Goal: Contribute content: Contribute content

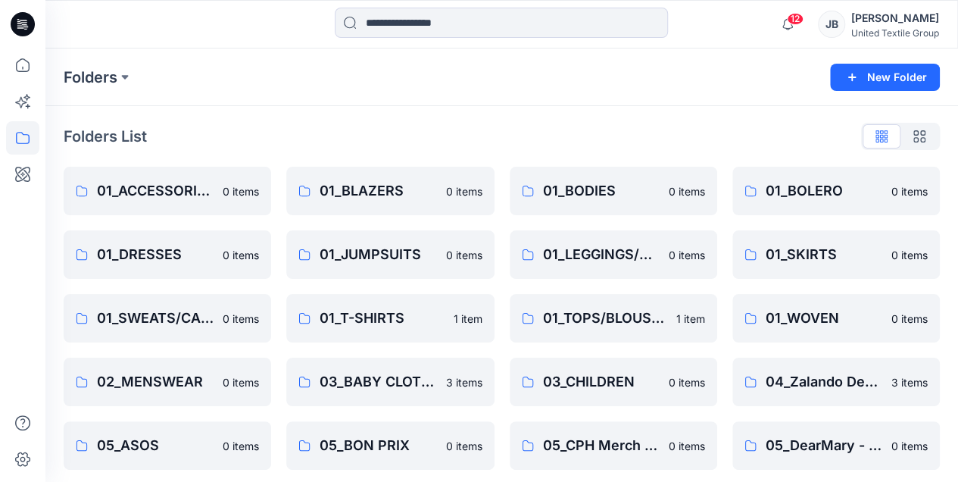
click at [24, 22] on icon at bounding box center [23, 22] width 7 height 1
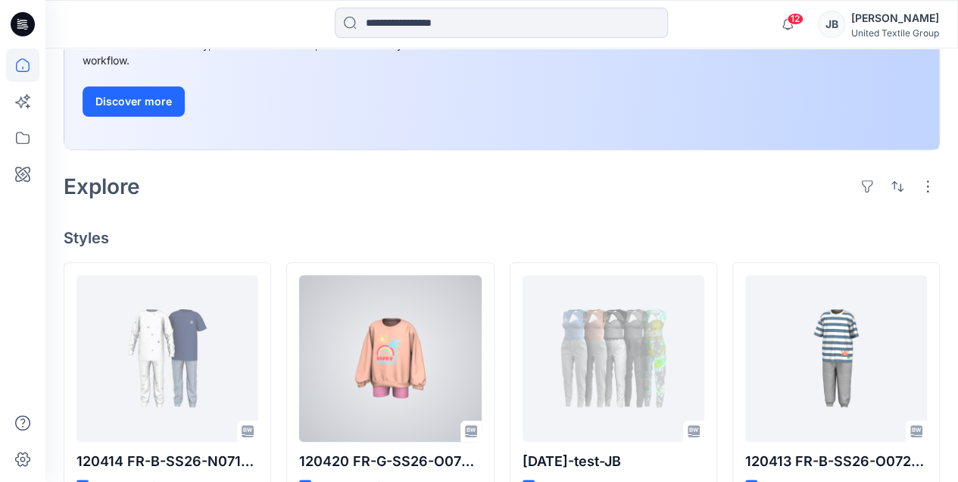
scroll to position [353, 0]
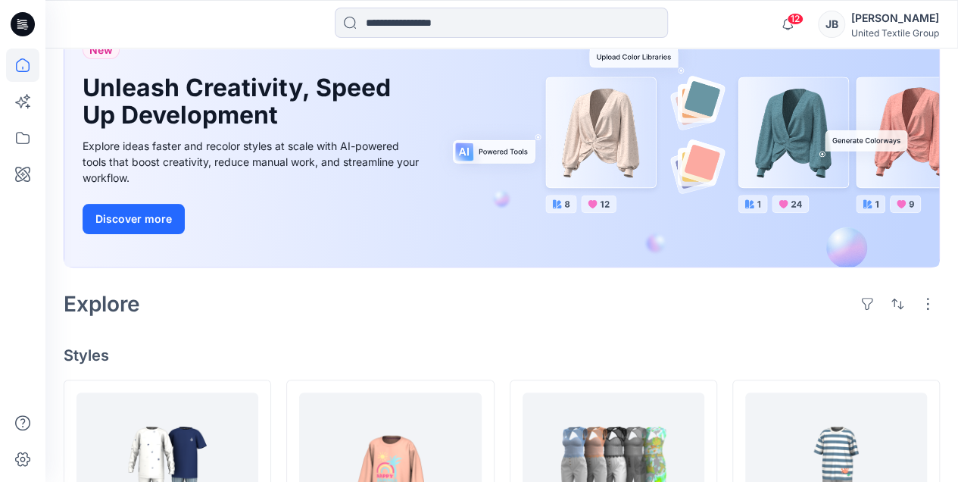
scroll to position [151, 0]
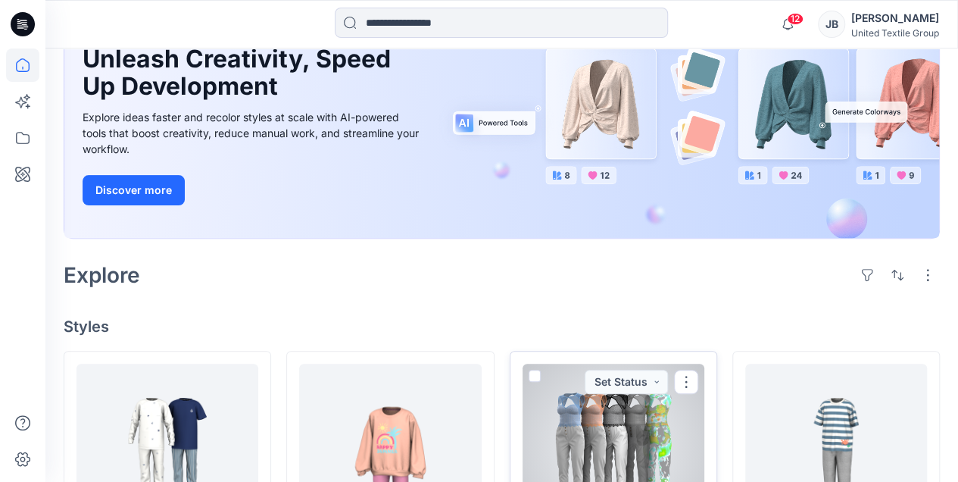
click at [598, 418] on div at bounding box center [614, 446] width 182 height 167
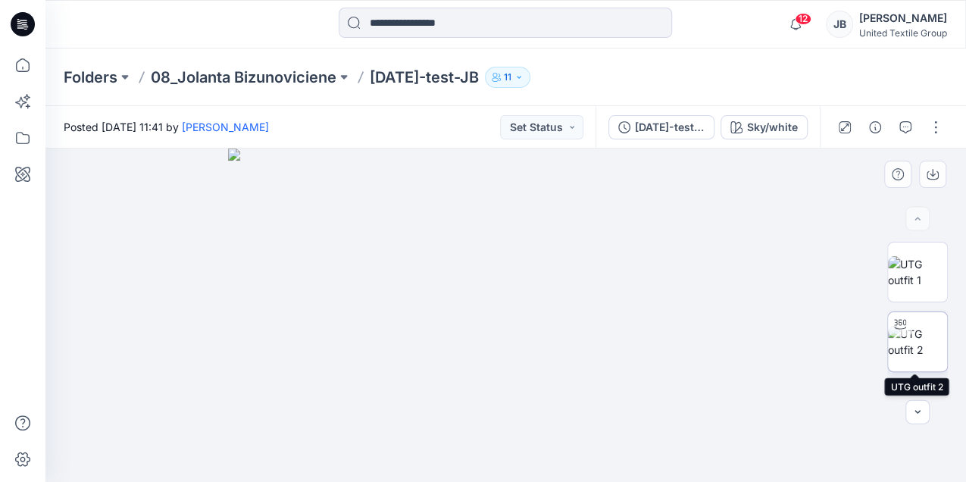
click at [910, 346] on img at bounding box center [917, 342] width 59 height 32
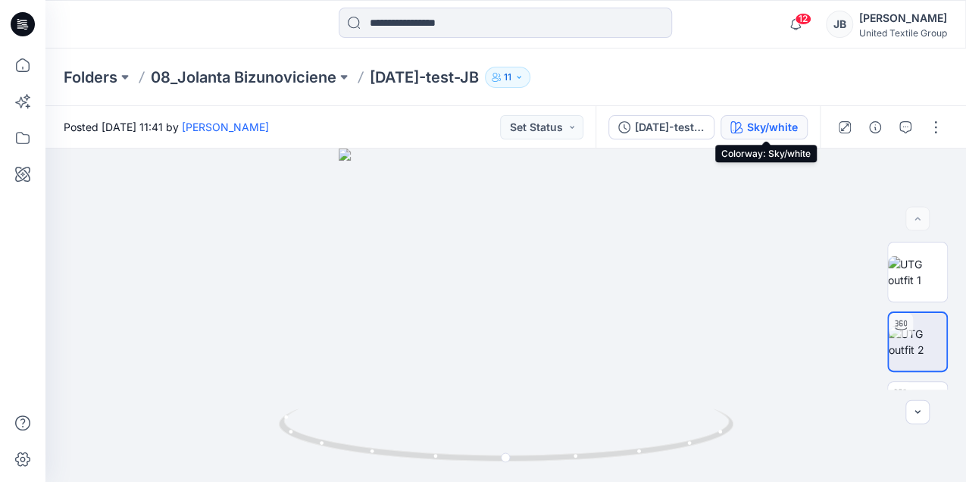
click at [776, 125] on div "Sky/white" at bounding box center [772, 127] width 51 height 17
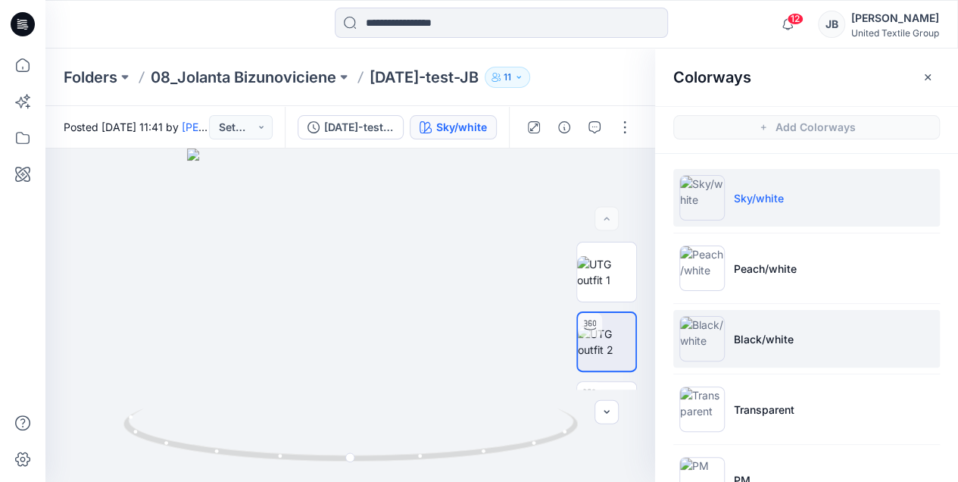
click at [708, 336] on img at bounding box center [701, 338] width 45 height 45
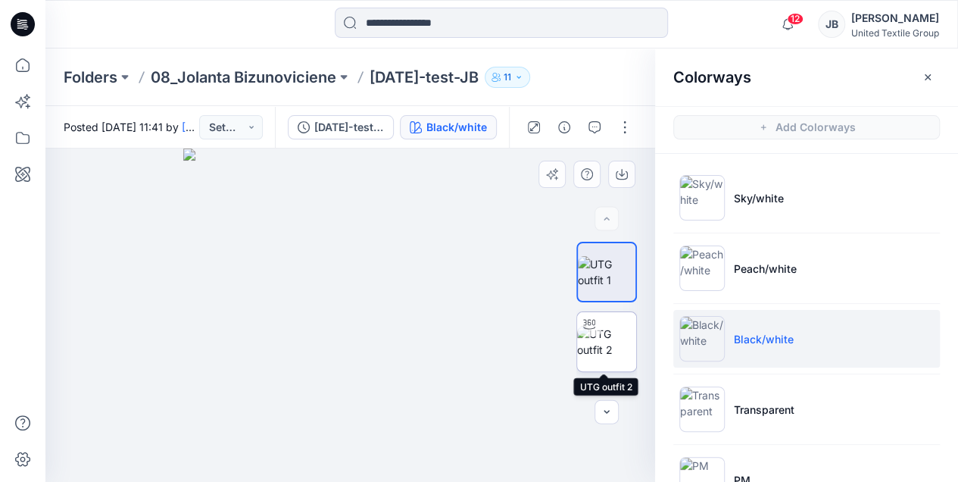
click at [592, 333] on div at bounding box center [589, 324] width 24 height 24
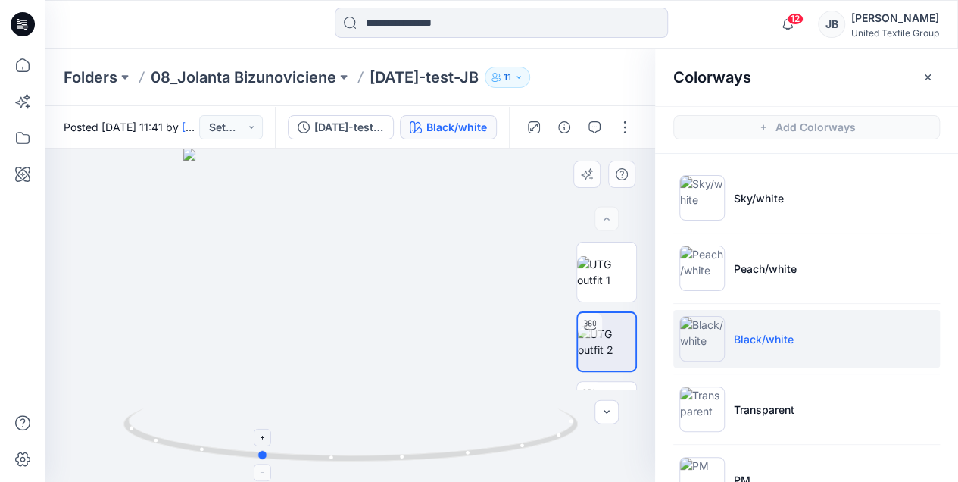
drag, startPoint x: 351, startPoint y: 460, endPoint x: 260, endPoint y: 460, distance: 90.9
click at [260, 460] on icon at bounding box center [352, 436] width 458 height 57
drag, startPoint x: 260, startPoint y: 459, endPoint x: 144, endPoint y: 447, distance: 117.2
click at [144, 447] on icon at bounding box center [352, 436] width 458 height 57
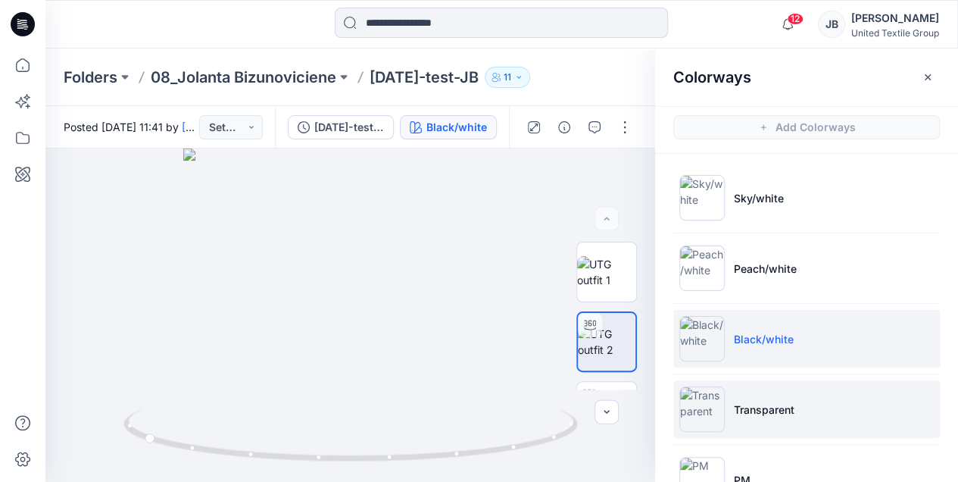
click at [704, 412] on img at bounding box center [701, 408] width 45 height 45
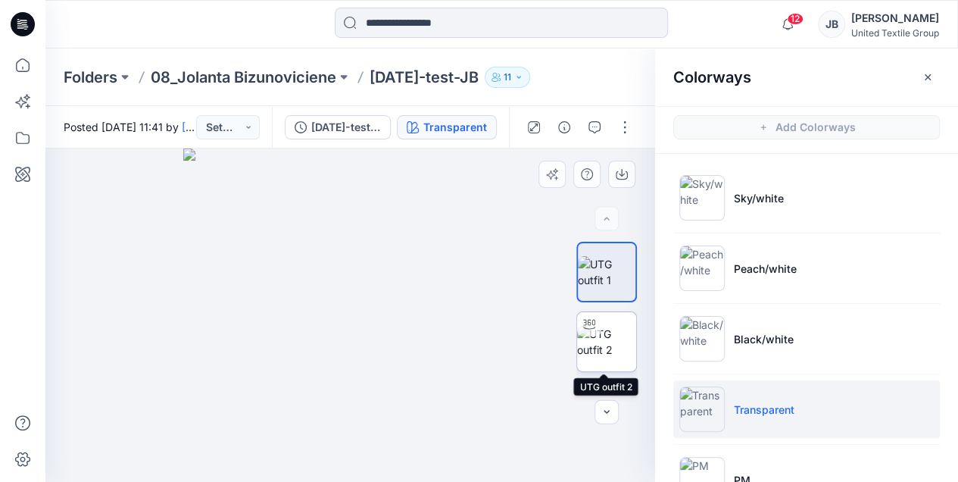
click at [600, 346] on img at bounding box center [606, 342] width 59 height 32
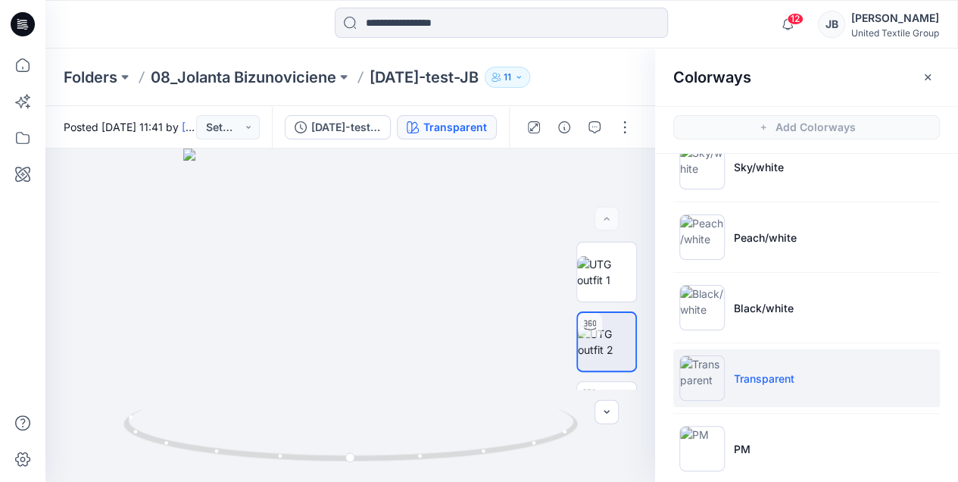
scroll to position [48, 0]
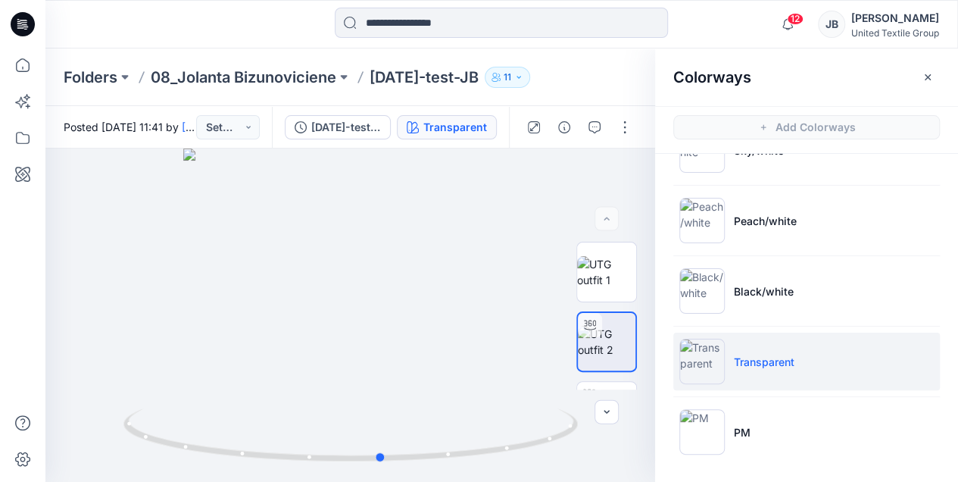
drag, startPoint x: 351, startPoint y: 460, endPoint x: 382, endPoint y: 495, distance: 46.7
click at [382, 481] on html "12 Notifications Emma Bertelsen has updated 120414 FR-B-SS26-N071-CK with 12041…" at bounding box center [479, 241] width 958 height 482
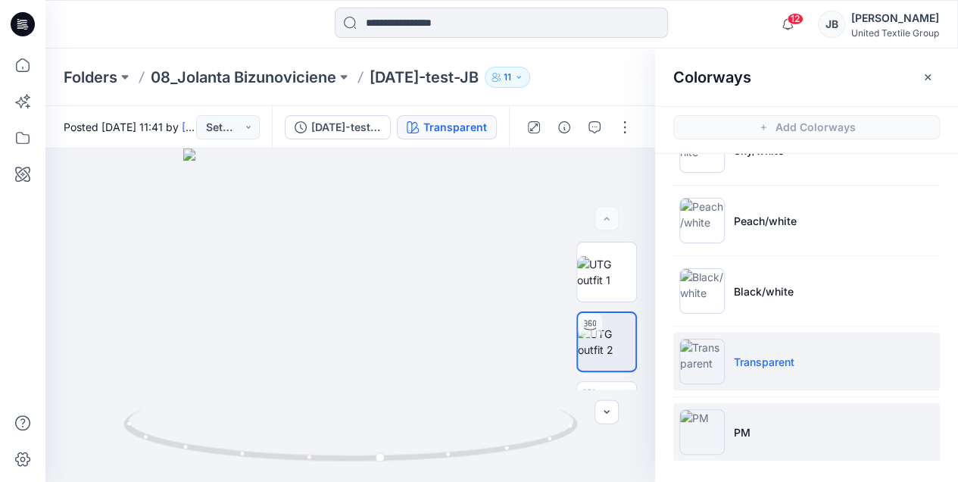
click at [698, 431] on img at bounding box center [701, 431] width 45 height 45
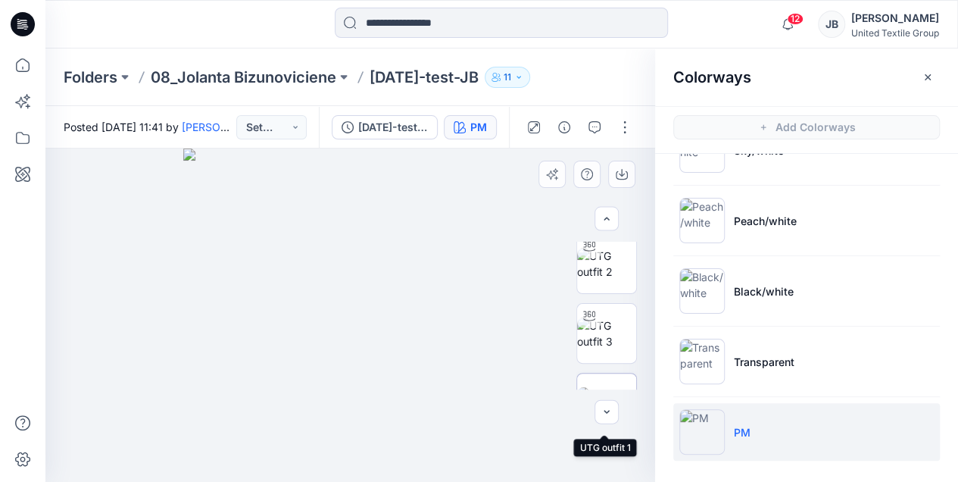
scroll to position [229, 0]
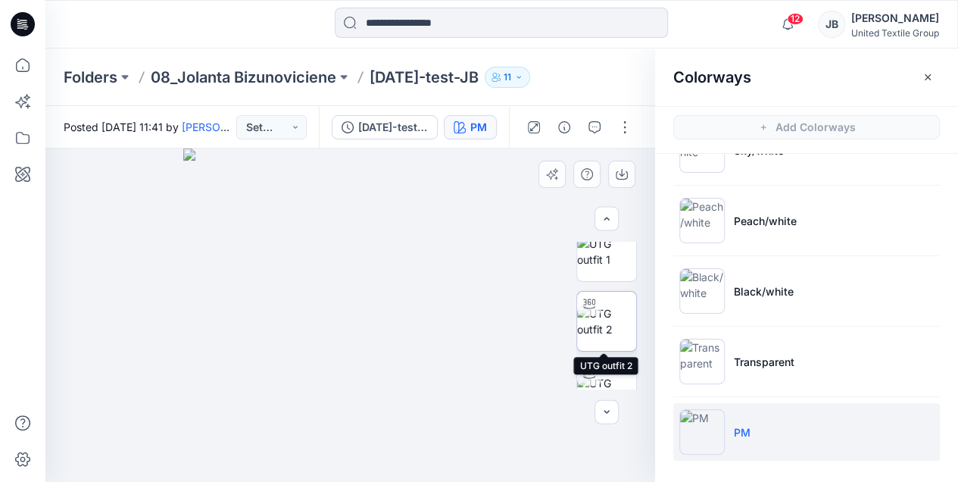
click at [603, 314] on img at bounding box center [606, 321] width 59 height 32
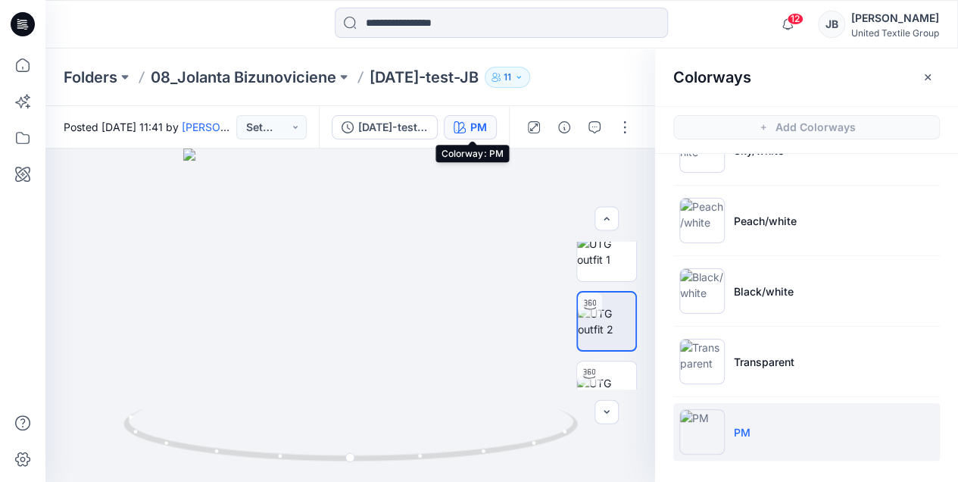
click at [465, 130] on icon "button" at bounding box center [460, 127] width 12 height 12
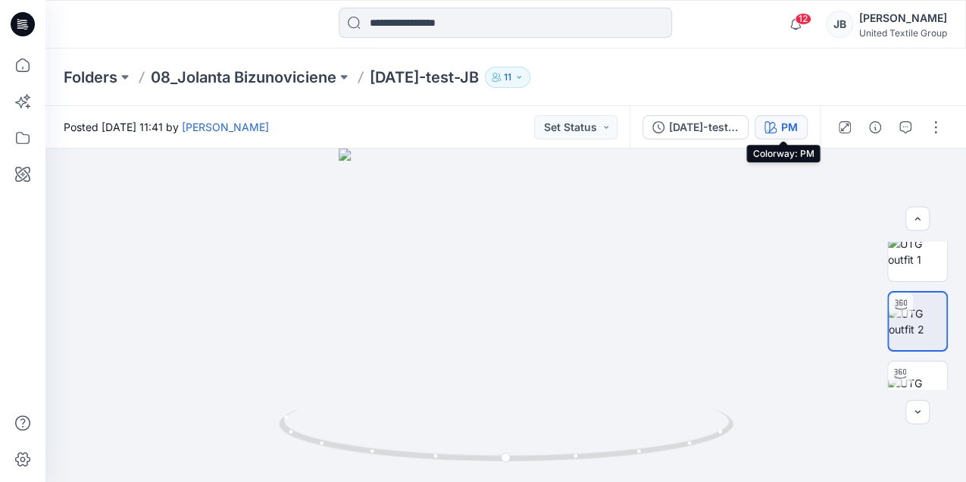
click at [786, 129] on div "PM" at bounding box center [789, 127] width 17 height 17
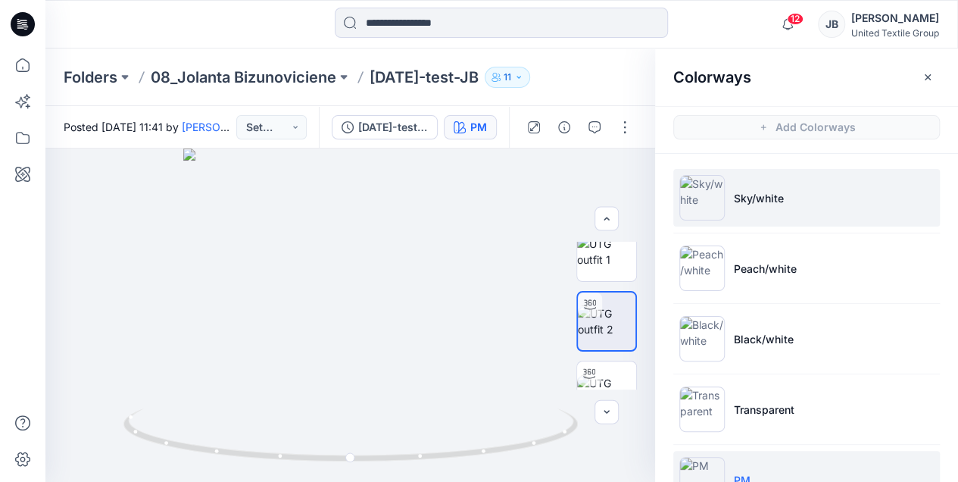
click at [700, 205] on img at bounding box center [701, 197] width 45 height 45
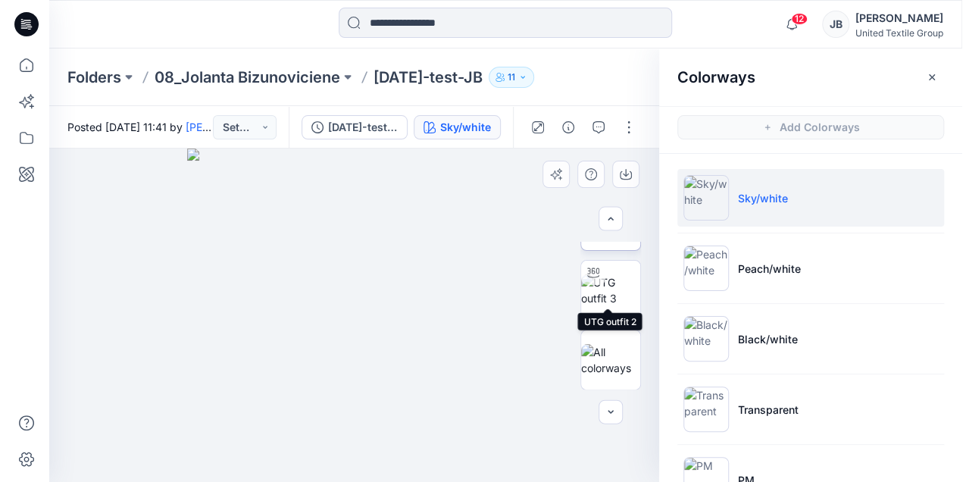
scroll to position [0, 0]
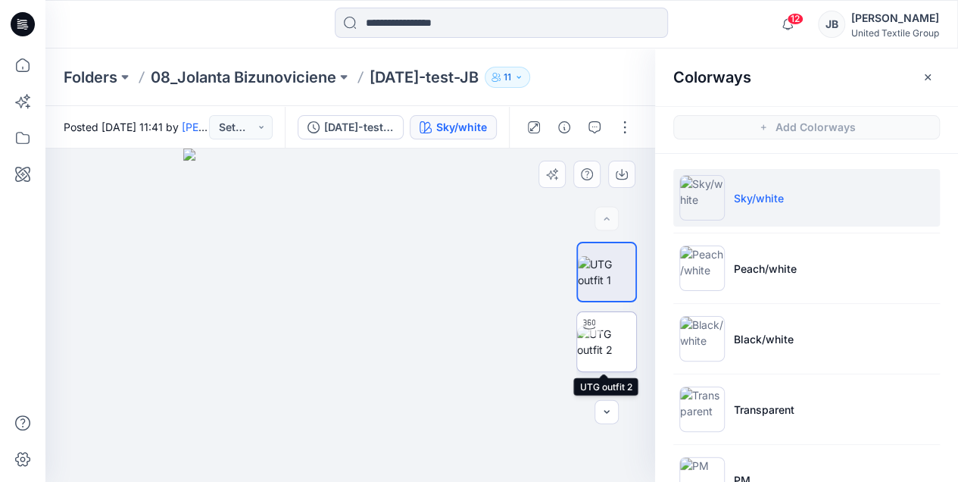
click at [594, 336] on img at bounding box center [606, 342] width 59 height 32
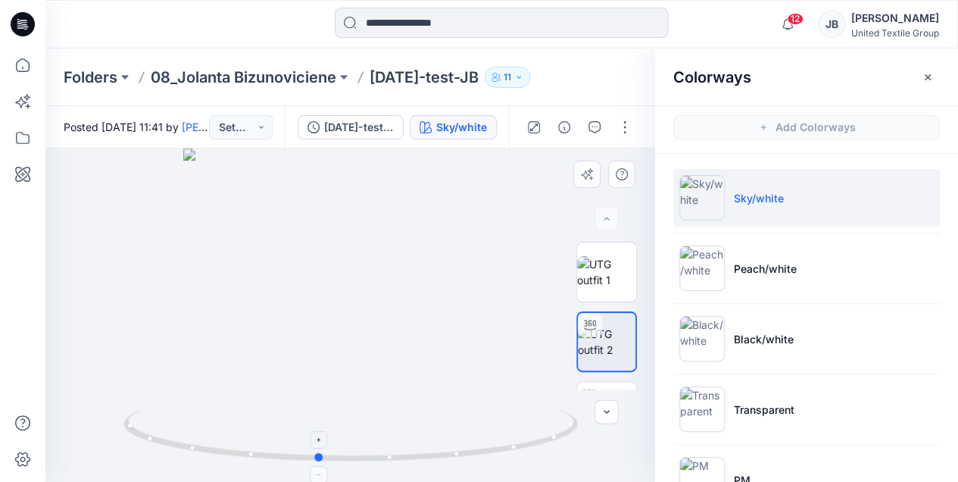
drag, startPoint x: 350, startPoint y: 460, endPoint x: 317, endPoint y: 467, distance: 33.4
click at [317, 465] on icon at bounding box center [352, 436] width 458 height 57
drag, startPoint x: 444, startPoint y: 215, endPoint x: 422, endPoint y: 351, distance: 138.1
drag, startPoint x: 326, startPoint y: 460, endPoint x: 348, endPoint y: 459, distance: 22.0
click at [348, 459] on circle at bounding box center [346, 457] width 9 height 9
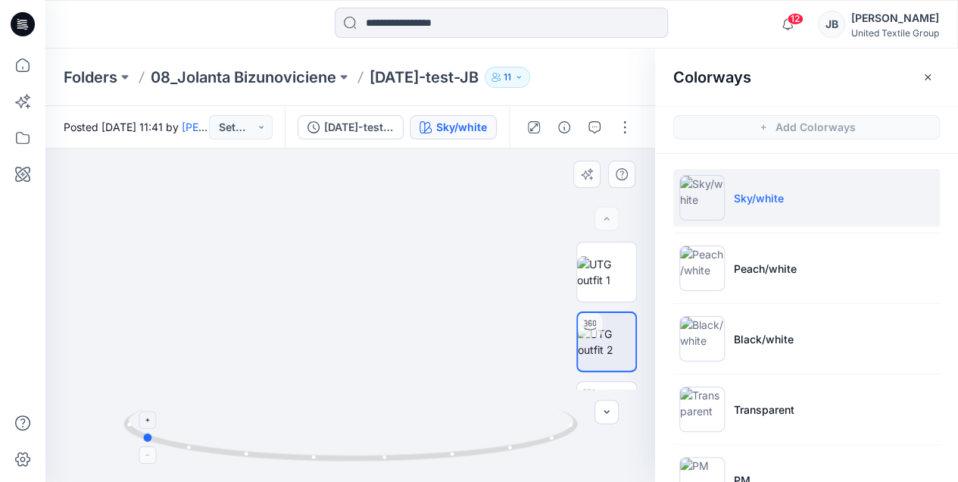
drag, startPoint x: 288, startPoint y: 445, endPoint x: 135, endPoint y: 413, distance: 156.1
click at [137, 413] on icon at bounding box center [352, 436] width 458 height 57
click at [928, 77] on icon "button" at bounding box center [928, 76] width 6 height 6
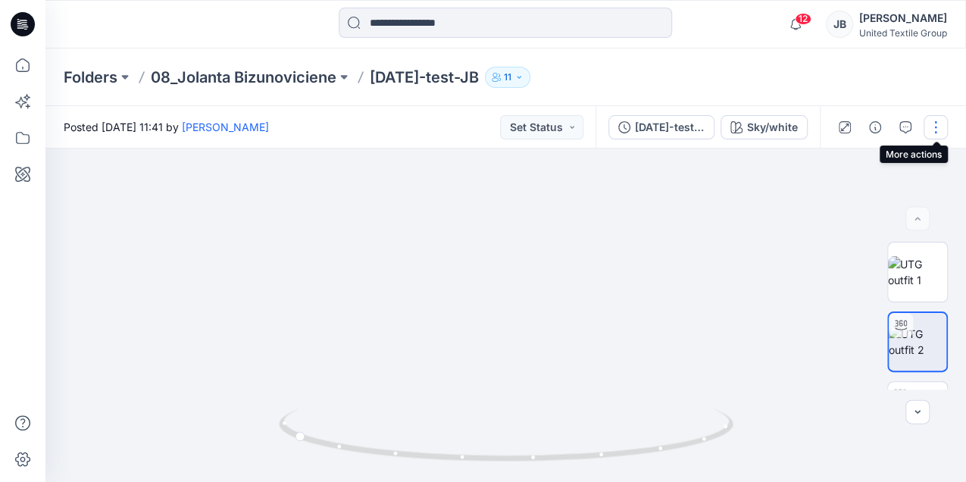
click at [930, 124] on button "button" at bounding box center [935, 127] width 24 height 24
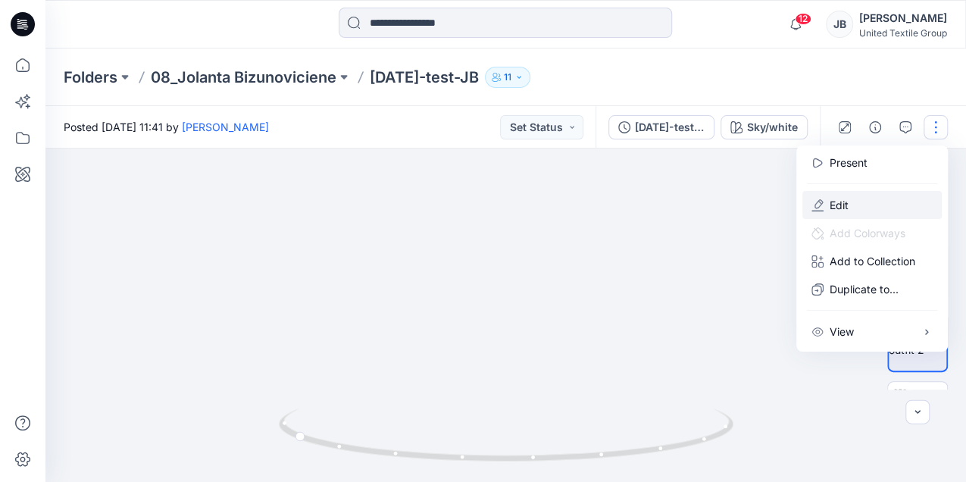
click at [826, 208] on button "Edit" at bounding box center [871, 205] width 139 height 28
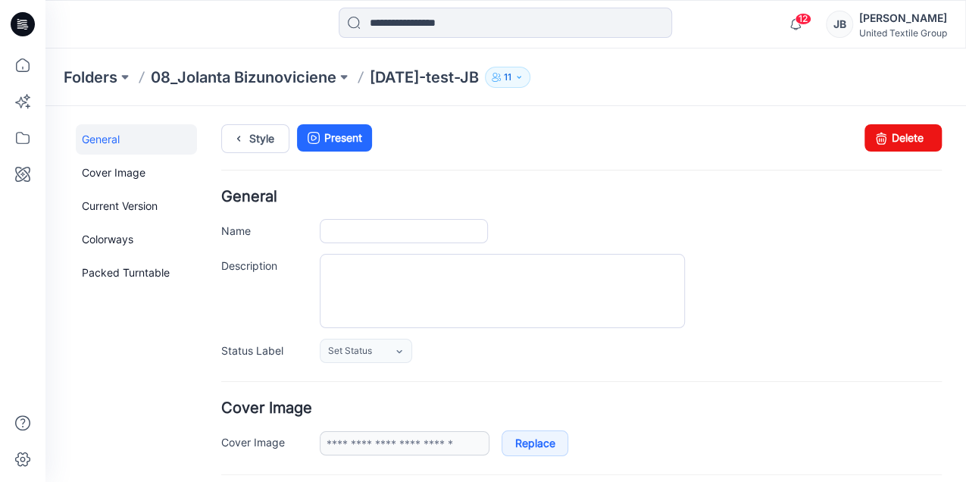
type input "**********"
type input "*********"
type input "**********"
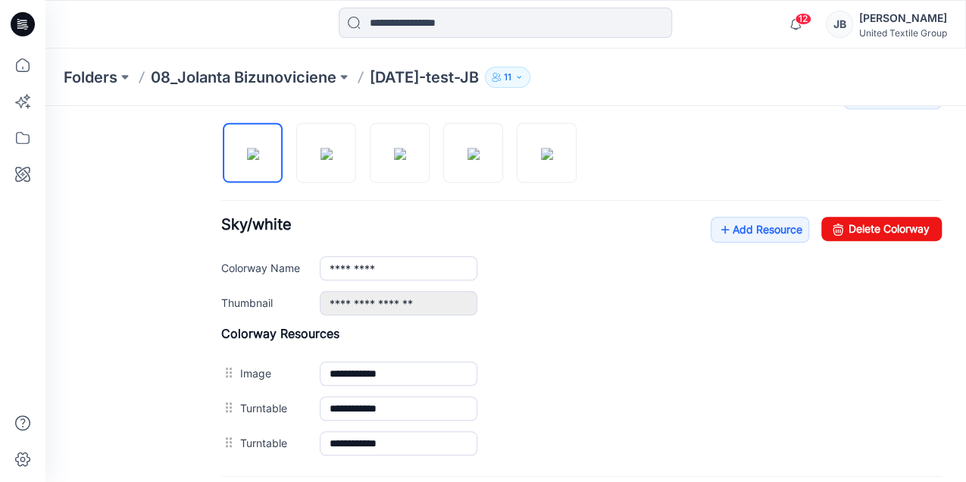
scroll to position [504, 0]
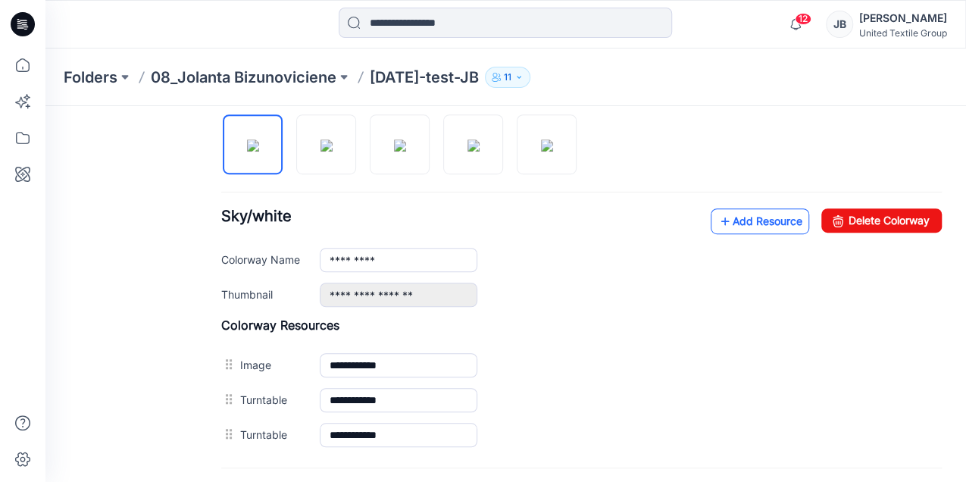
click at [717, 214] on icon at bounding box center [724, 221] width 15 height 24
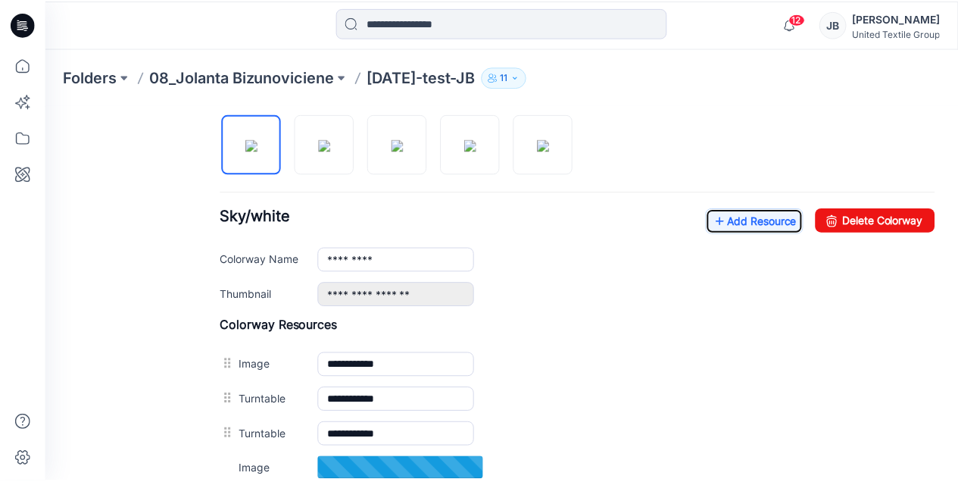
scroll to position [676, 0]
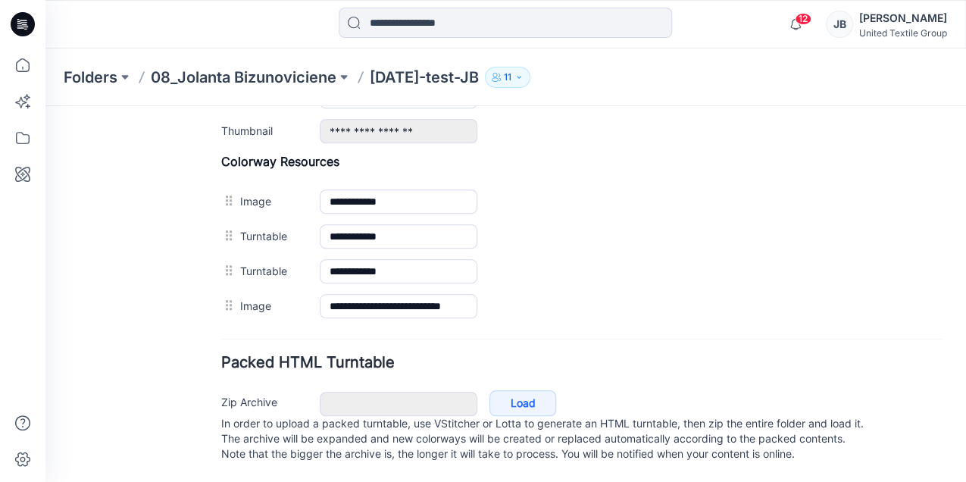
click at [21, 16] on icon at bounding box center [23, 24] width 24 height 24
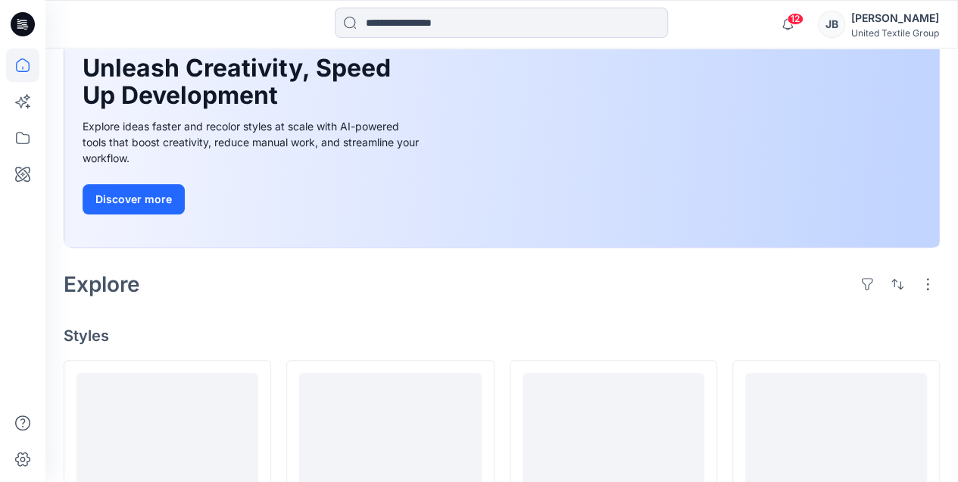
scroll to position [303, 0]
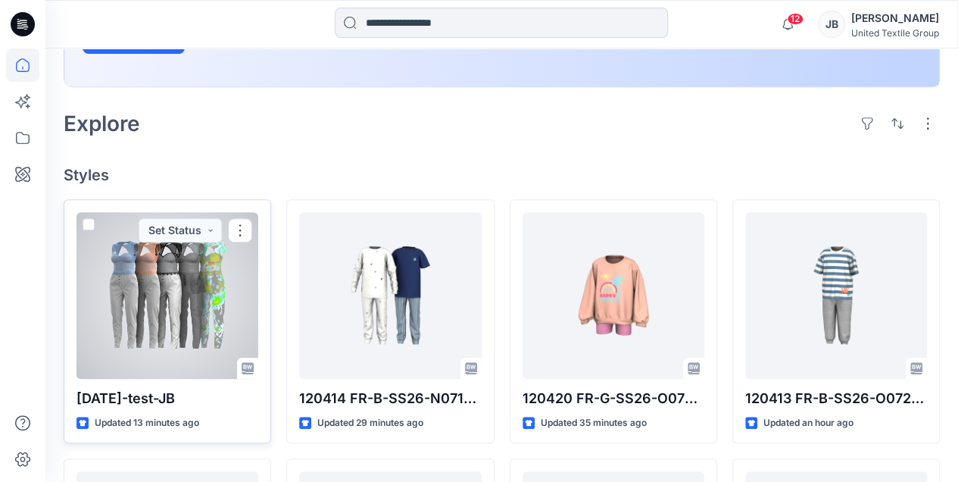
click at [176, 307] on div at bounding box center [167, 295] width 182 height 167
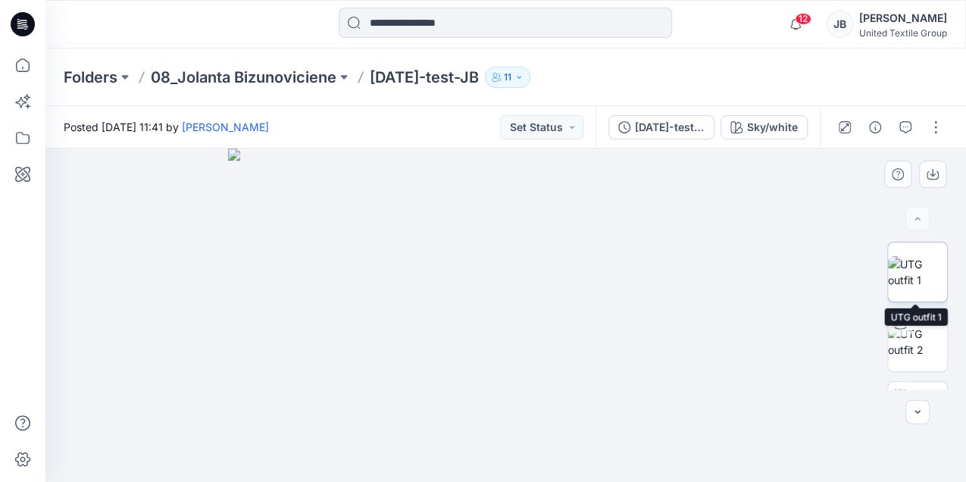
click at [913, 270] on img at bounding box center [917, 272] width 59 height 32
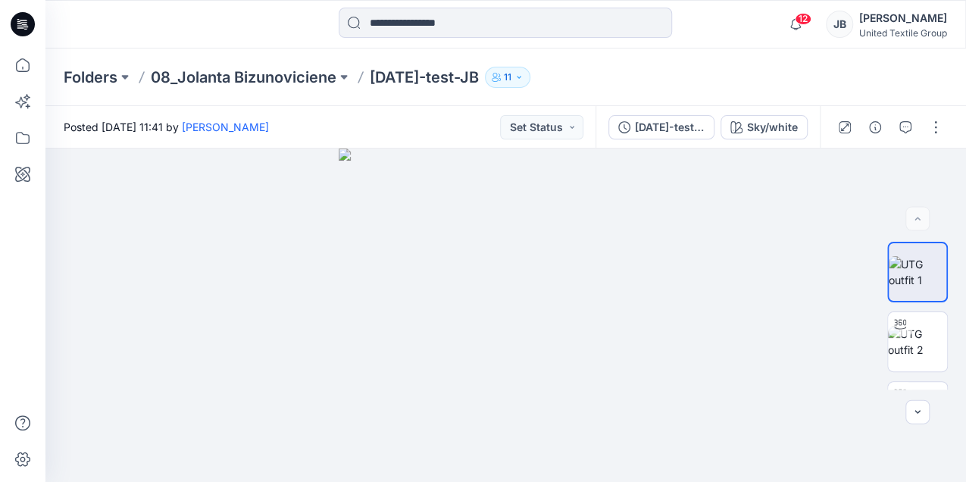
click at [17, 23] on icon at bounding box center [23, 24] width 24 height 24
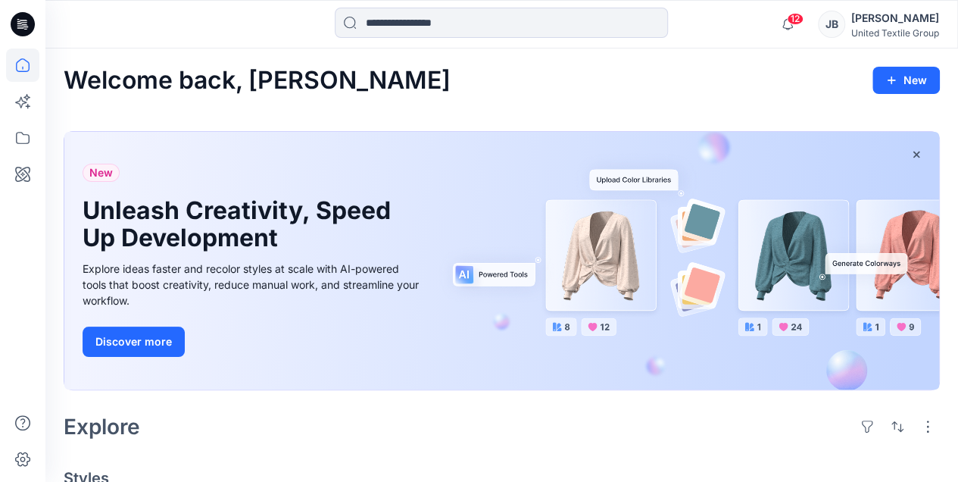
scroll to position [303, 0]
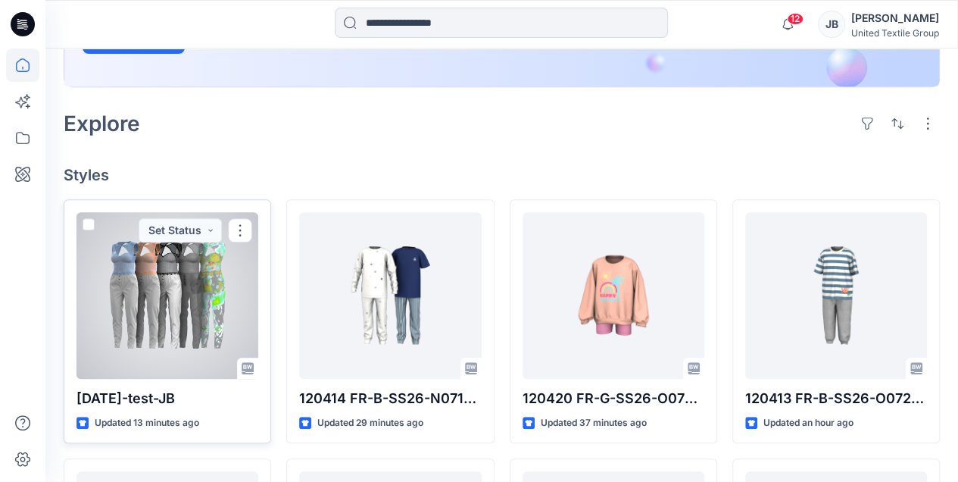
click at [174, 282] on div at bounding box center [167, 295] width 182 height 167
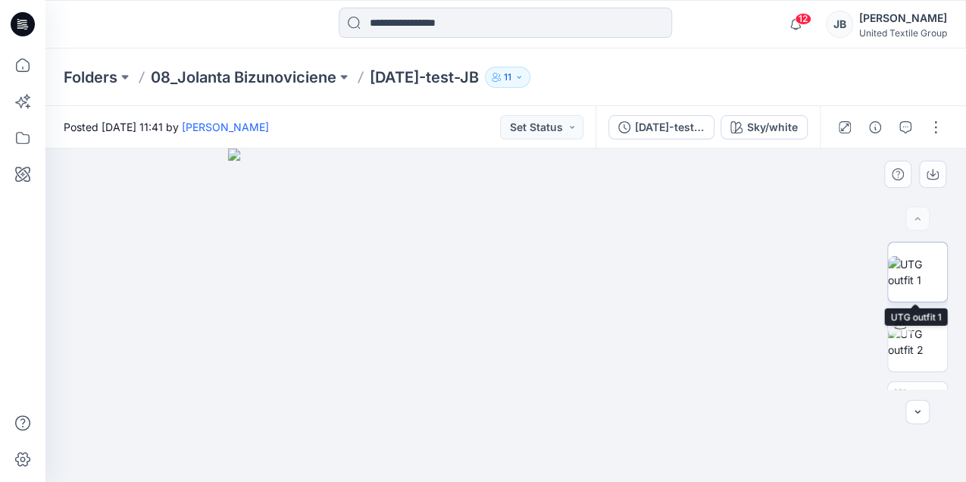
click at [922, 268] on img at bounding box center [917, 272] width 59 height 32
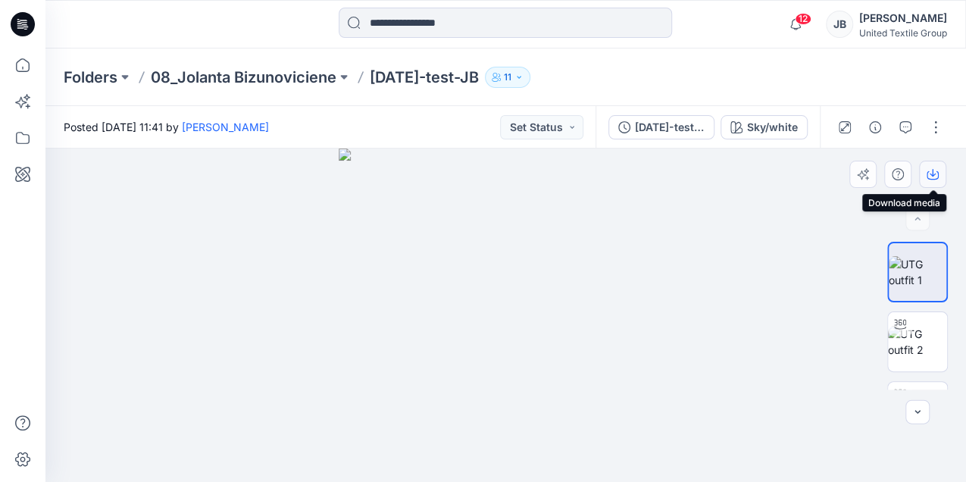
click at [933, 173] on icon "button" at bounding box center [932, 174] width 12 height 12
drag, startPoint x: 911, startPoint y: 336, endPoint x: 891, endPoint y: 335, distance: 20.5
click at [911, 336] on img at bounding box center [917, 342] width 59 height 32
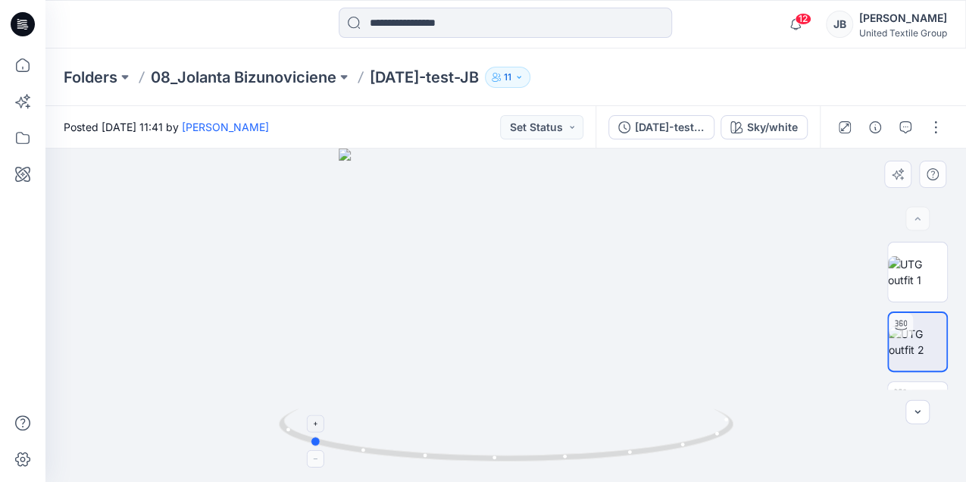
drag, startPoint x: 507, startPoint y: 460, endPoint x: 310, endPoint y: 444, distance: 197.6
click at [310, 444] on icon at bounding box center [508, 436] width 458 height 57
click at [771, 123] on div "Sky/white" at bounding box center [772, 127] width 51 height 17
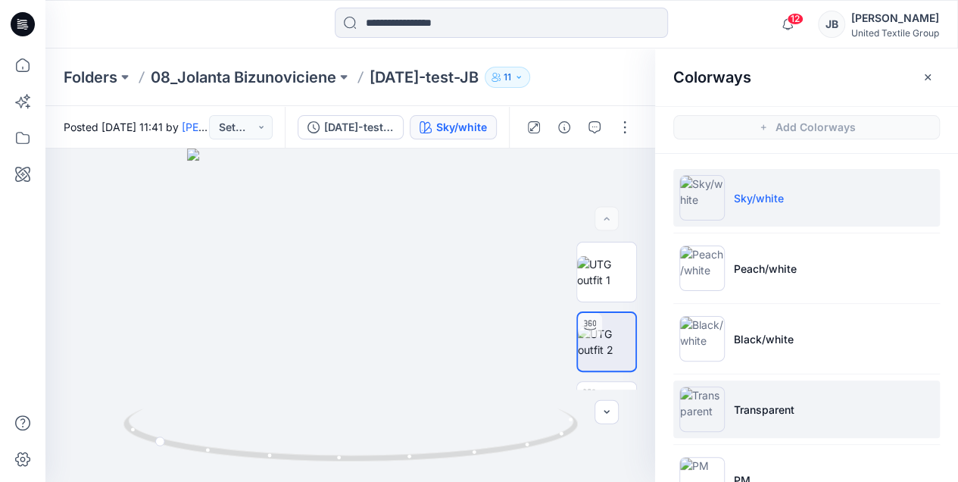
click at [700, 407] on img at bounding box center [701, 408] width 45 height 45
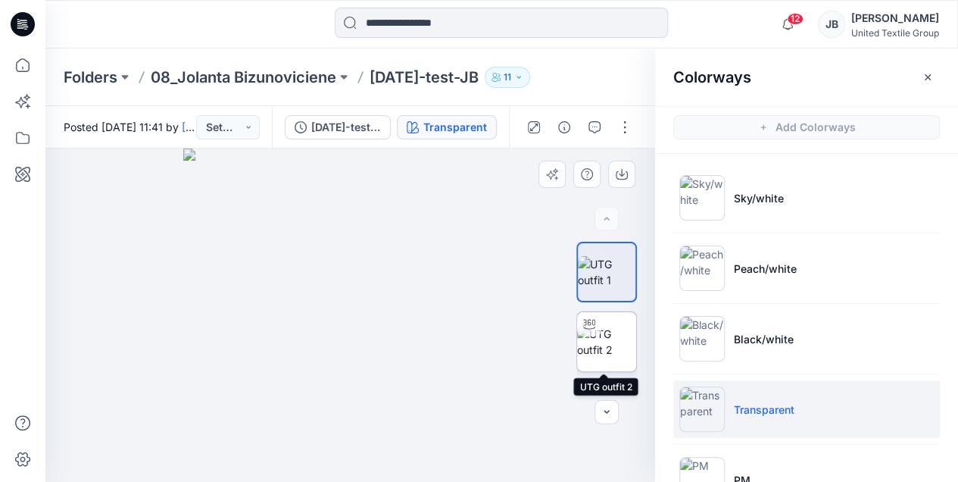
click at [589, 326] on icon at bounding box center [589, 324] width 12 height 12
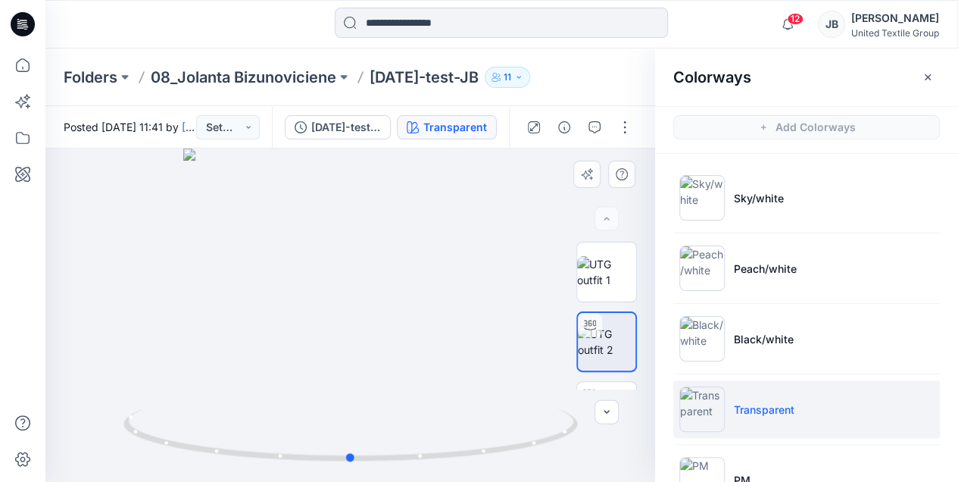
click at [434, 248] on div at bounding box center [350, 314] width 610 height 333
click at [928, 76] on icon "button" at bounding box center [928, 76] width 6 height 6
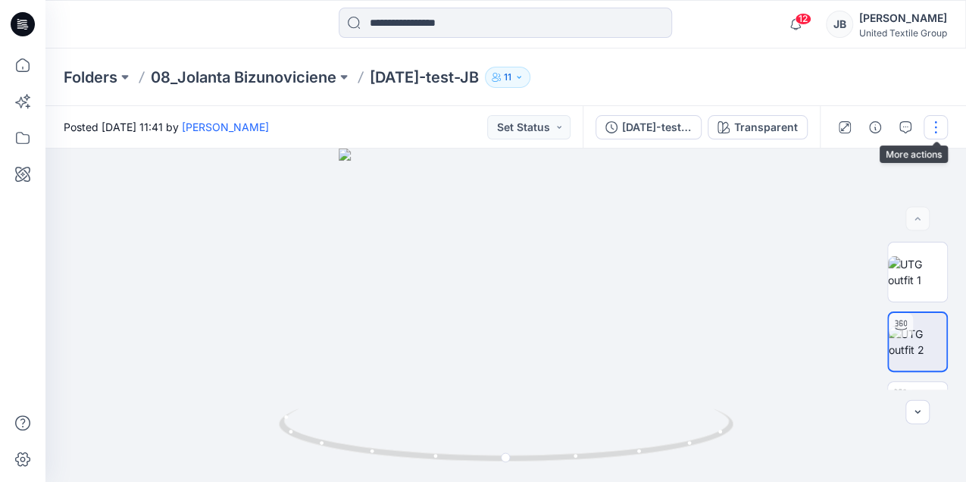
click at [936, 125] on button "button" at bounding box center [935, 127] width 24 height 24
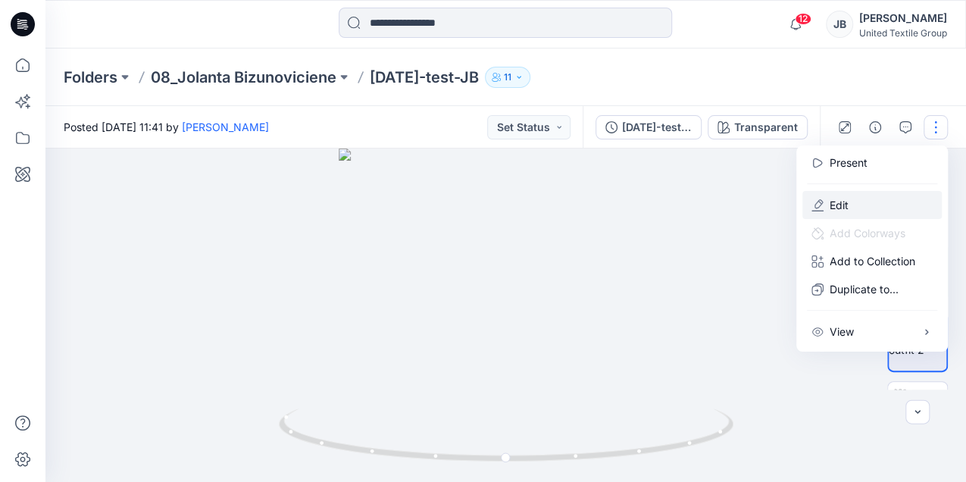
click at [828, 204] on button "Edit" at bounding box center [871, 205] width 139 height 28
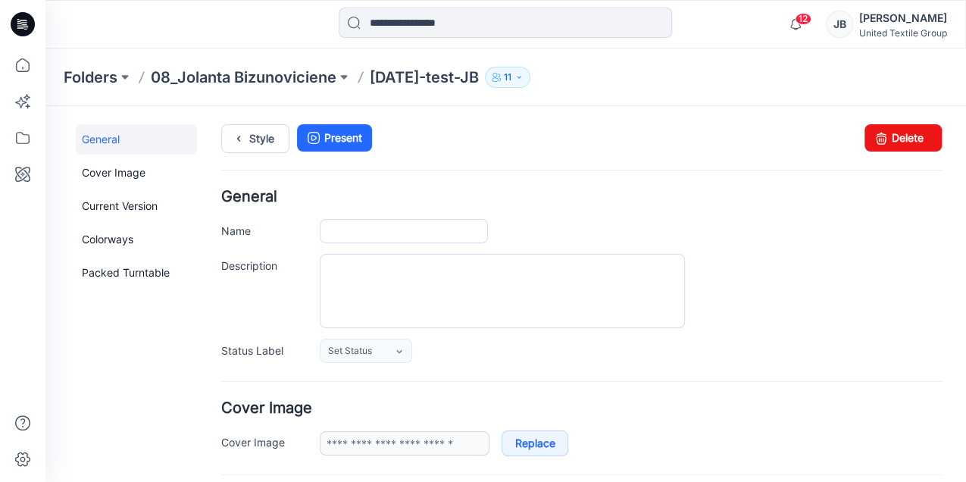
type input "**********"
type input "*********"
type input "**********"
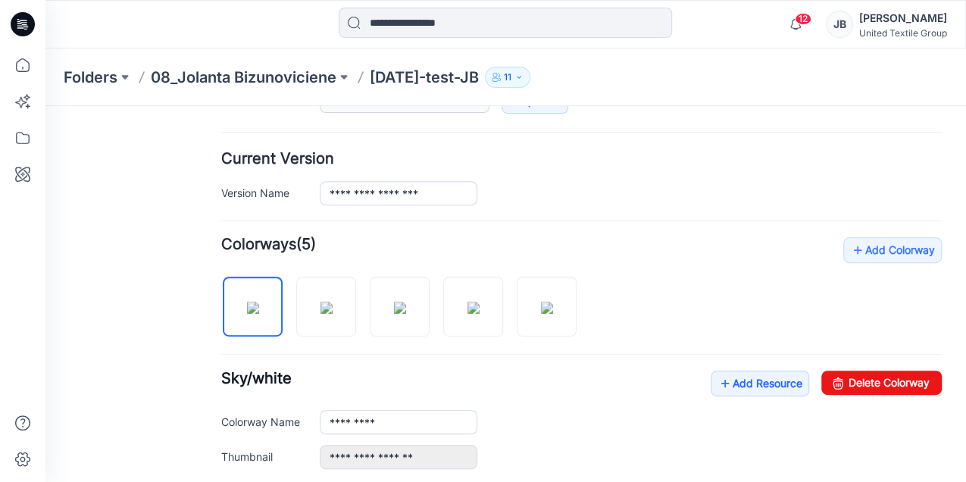
scroll to position [564, 0]
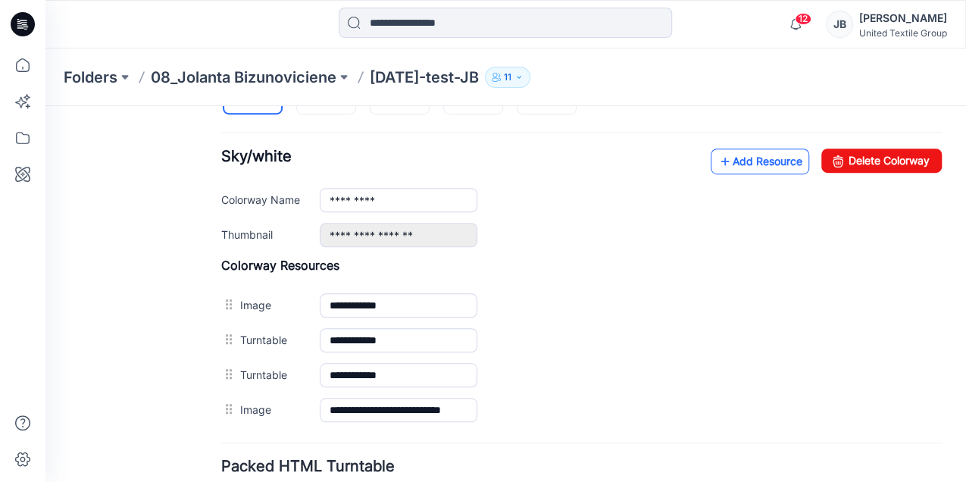
click at [718, 154] on icon at bounding box center [724, 161] width 15 height 24
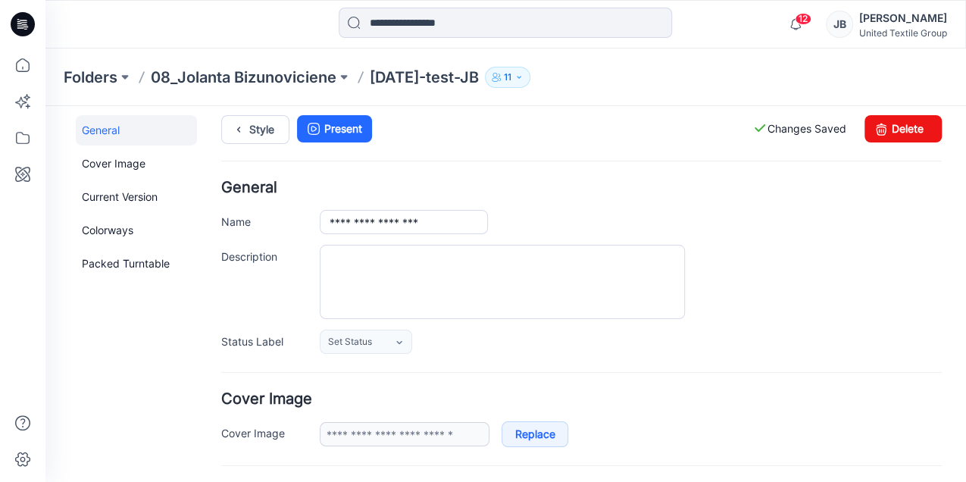
scroll to position [0, 0]
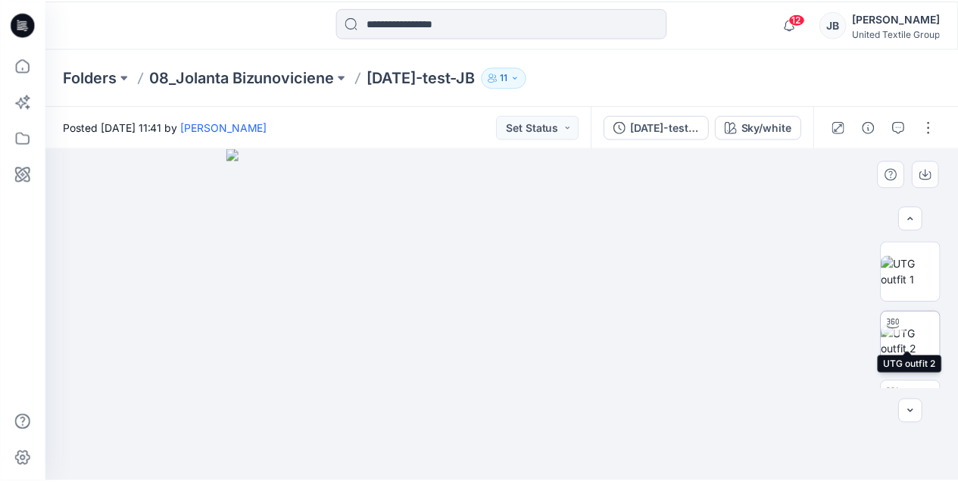
scroll to position [260, 0]
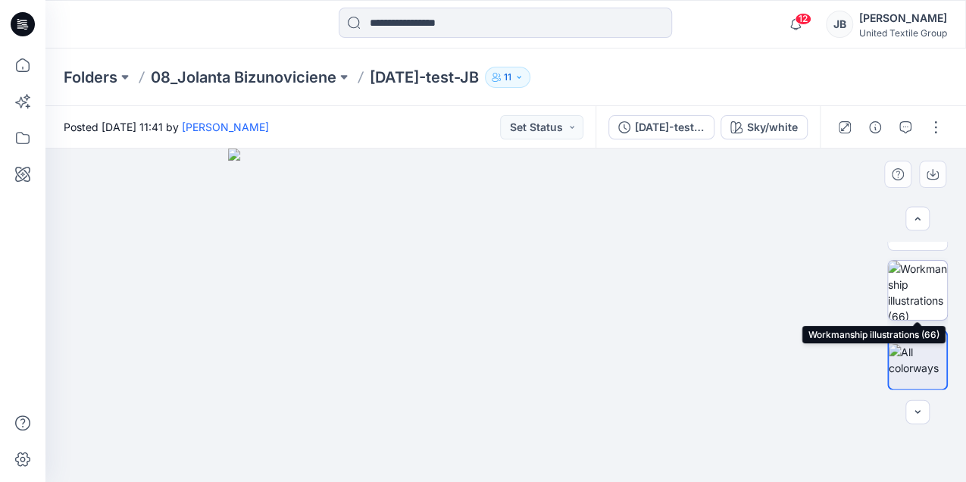
click at [917, 291] on img at bounding box center [917, 289] width 59 height 59
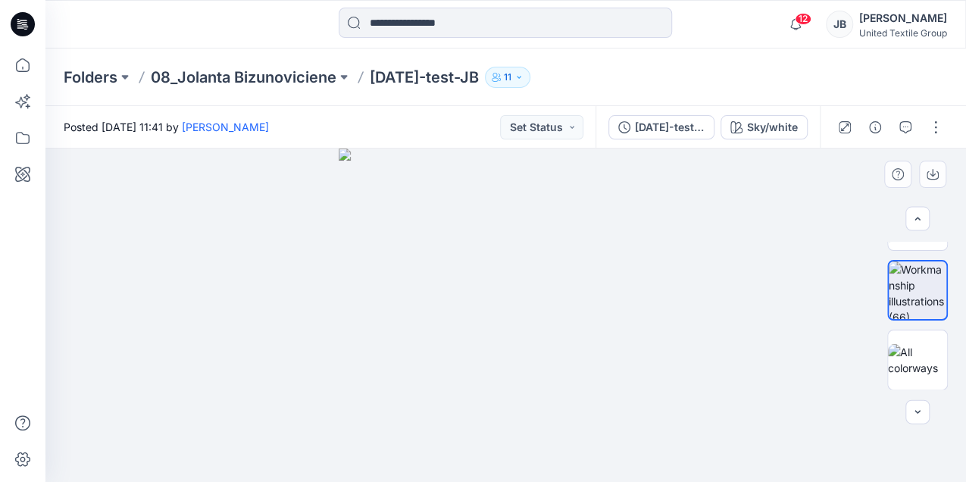
click at [731, 271] on div at bounding box center [505, 314] width 920 height 333
click at [15, 17] on icon at bounding box center [23, 24] width 24 height 24
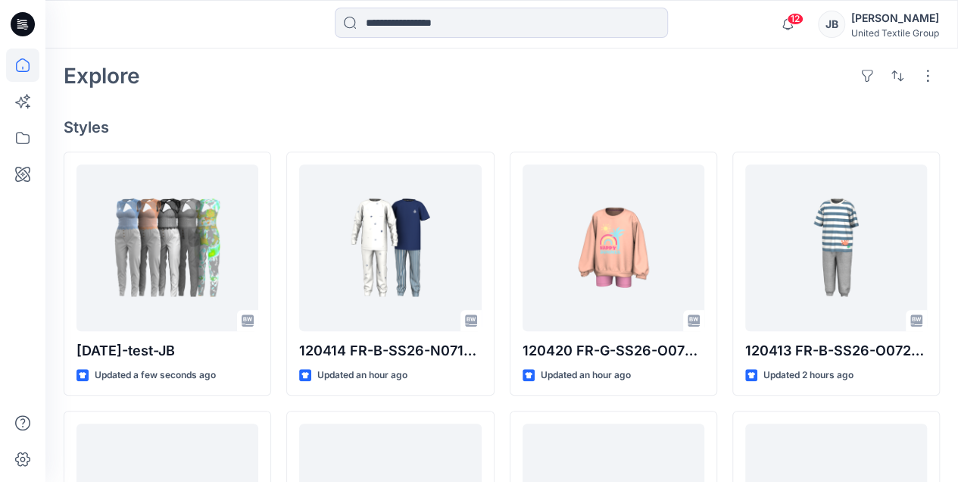
scroll to position [353, 0]
